Goal: Task Accomplishment & Management: Manage account settings

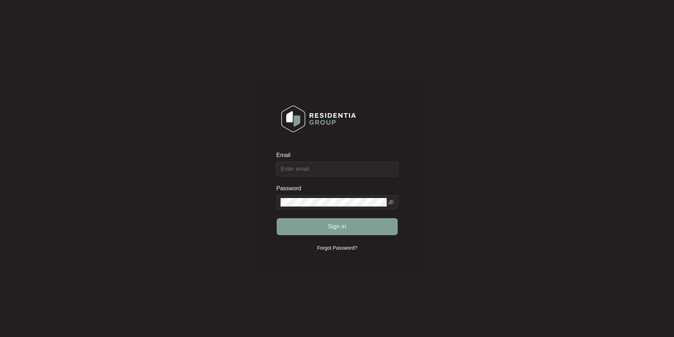
click at [360, 172] on input "Email" at bounding box center [337, 169] width 122 height 14
click at [277, 218] on button "Sign in" at bounding box center [337, 226] width 121 height 17
click at [392, 201] on icon "eye-invisible" at bounding box center [391, 203] width 6 height 6
click at [289, 222] on button "Sign in" at bounding box center [337, 226] width 121 height 17
click at [299, 171] on input "zsr" at bounding box center [337, 169] width 122 height 14
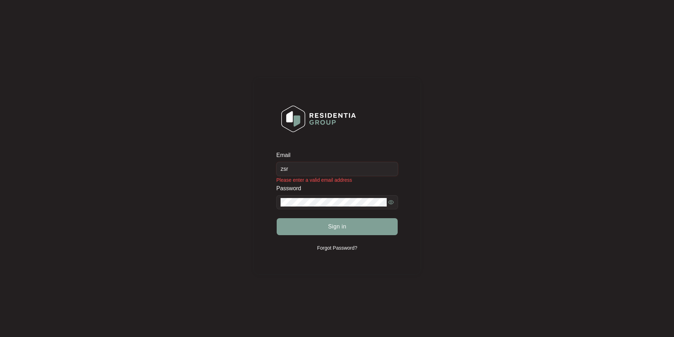
type input "[EMAIL_ADDRESS][DOMAIN_NAME]"
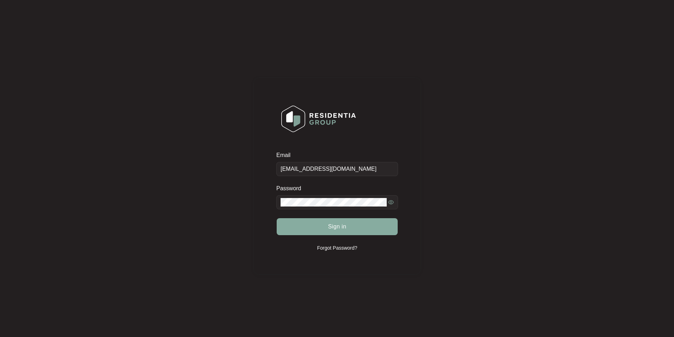
click at [332, 224] on span "Sign in" at bounding box center [337, 227] width 18 height 8
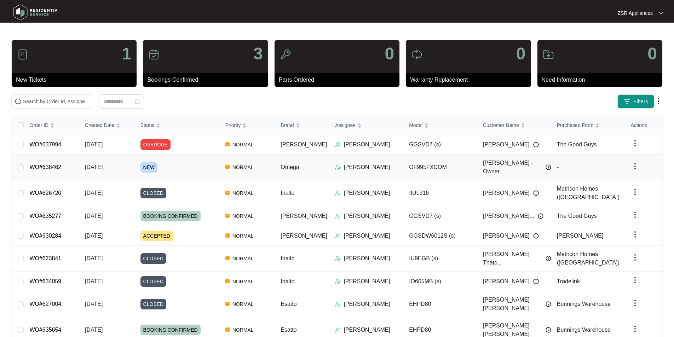
drag, startPoint x: 46, startPoint y: 164, endPoint x: 49, endPoint y: 161, distance: 4.0
click at [46, 164] on link "WO#638462" at bounding box center [45, 167] width 32 height 6
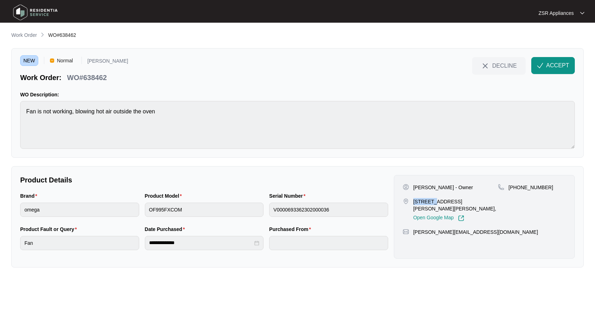
drag, startPoint x: 414, startPoint y: 201, endPoint x: 431, endPoint y: 201, distance: 17.0
click at [431, 201] on p "[STREET_ADDRESS][PERSON_NAME][PERSON_NAME]," at bounding box center [455, 205] width 85 height 14
copy p "8 Gribbl"
click at [410, 186] on div "[PERSON_NAME] - Owner" at bounding box center [449, 187] width 95 height 7
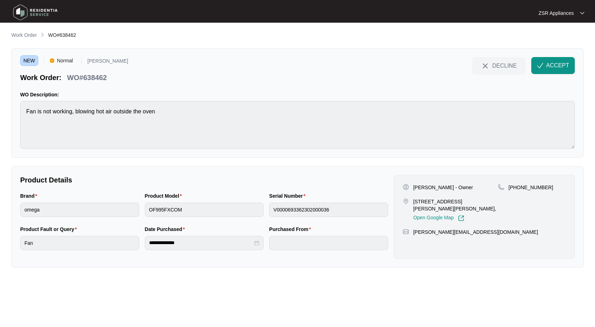
click at [419, 187] on p "[PERSON_NAME] - Owner" at bounding box center [443, 187] width 60 height 7
drag, startPoint x: 419, startPoint y: 187, endPoint x: 588, endPoint y: 118, distance: 182.8
click at [419, 187] on p "[PERSON_NAME] - Owner" at bounding box center [443, 187] width 60 height 7
copy p "[PERSON_NAME]"
drag, startPoint x: 414, startPoint y: 202, endPoint x: 433, endPoint y: 202, distance: 19.1
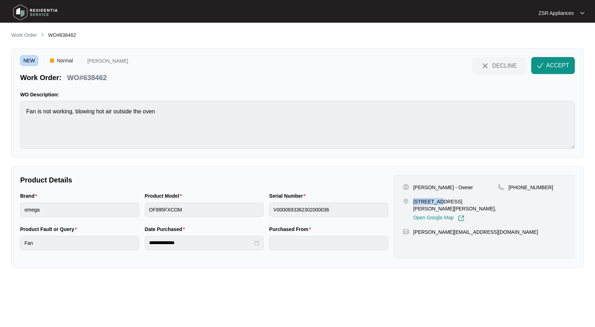
click at [433, 202] on p "[STREET_ADDRESS][PERSON_NAME][PERSON_NAME]," at bounding box center [455, 205] width 85 height 14
copy p "8 [PERSON_NAME]"
click at [530, 183] on div "[PERSON_NAME] - Owner [STREET_ADDRESS][PERSON_NAME][PERSON_NAME], Open Google M…" at bounding box center [484, 217] width 181 height 84
drag, startPoint x: 530, startPoint y: 183, endPoint x: 548, endPoint y: 180, distance: 18.3
click at [530, 183] on div "[PERSON_NAME] - Owner [STREET_ADDRESS][PERSON_NAME][PERSON_NAME], Open Google M…" at bounding box center [484, 217] width 181 height 84
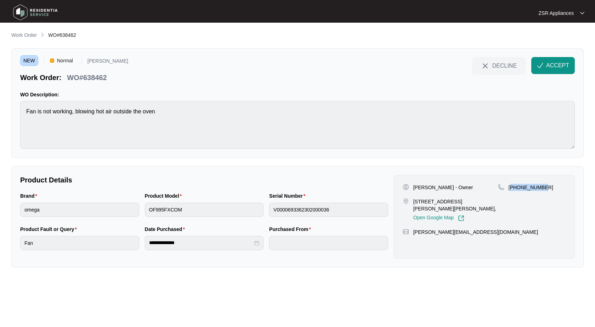
copy p "61435398300"
drag, startPoint x: 413, startPoint y: 201, endPoint x: 435, endPoint y: 202, distance: 21.2
click at [435, 202] on p "[STREET_ADDRESS][PERSON_NAME][PERSON_NAME]," at bounding box center [455, 205] width 85 height 14
copy p "8 [PERSON_NAME]"
click at [89, 80] on p "WO#638462" at bounding box center [87, 78] width 40 height 10
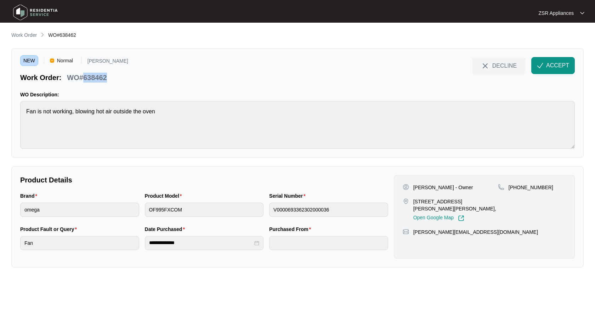
click at [89, 80] on p "WO#638462" at bounding box center [87, 78] width 40 height 10
copy p "638462"
click at [540, 55] on div "NEW Normal [PERSON_NAME] Work Order: WO#638462 DECLINE ACCEPT WO Description: F…" at bounding box center [297, 102] width 572 height 109
click at [544, 63] on button "ACCEPT" at bounding box center [553, 65] width 44 height 17
